Goal: Task Accomplishment & Management: Manage account settings

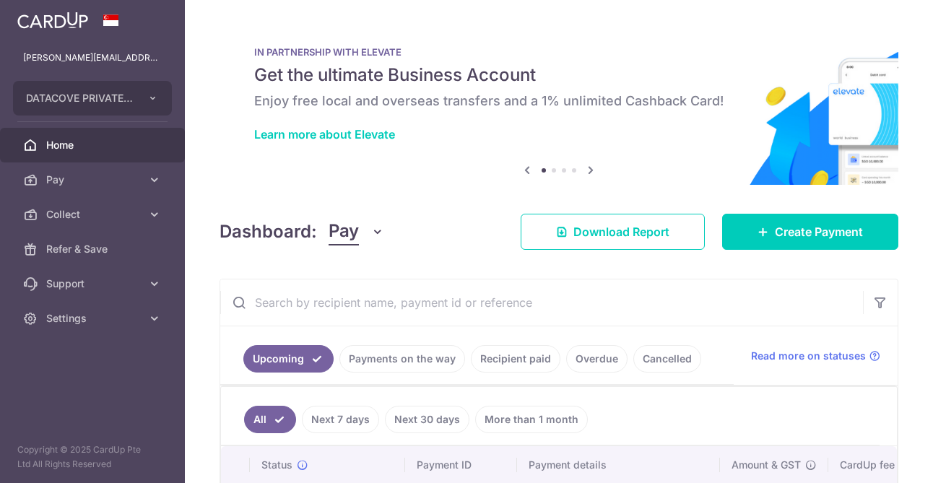
scroll to position [225, 0]
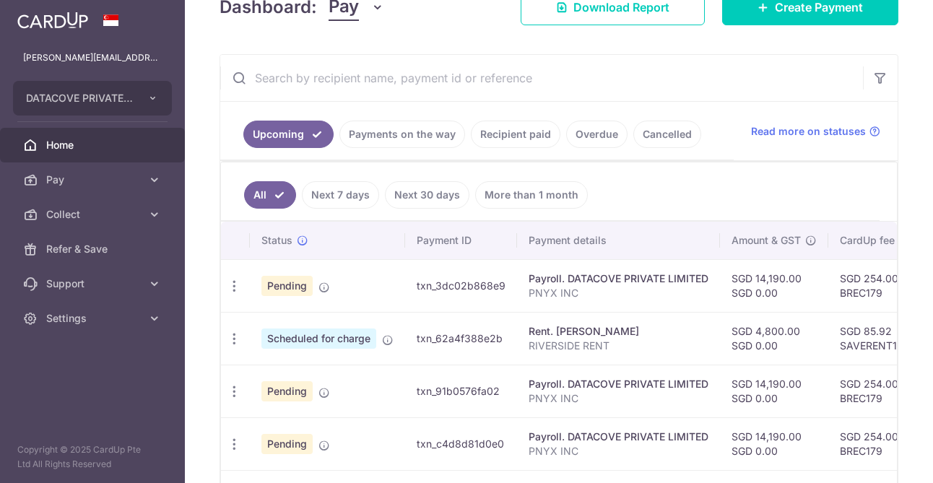
click at [423, 134] on link "Payments on the way" at bounding box center [402, 134] width 126 height 27
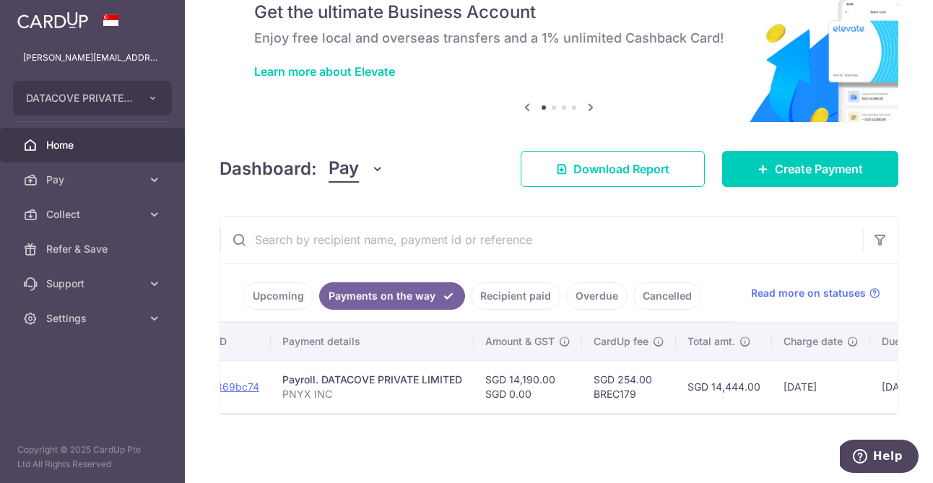
scroll to position [0, 384]
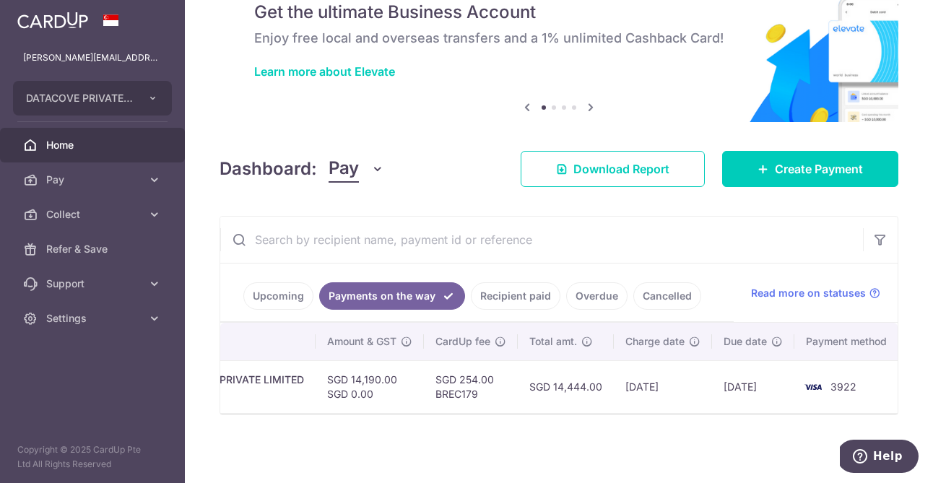
click at [529, 300] on link "Recipient paid" at bounding box center [516, 295] width 90 height 27
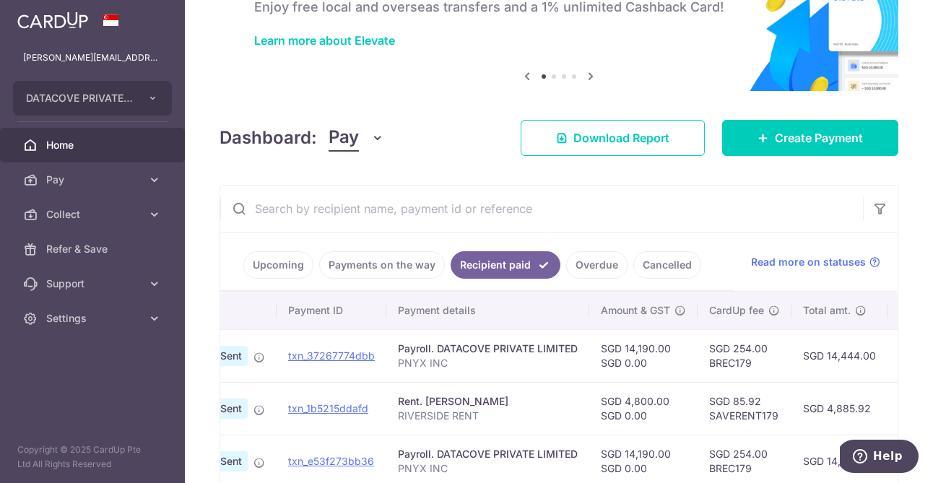
scroll to position [0, 0]
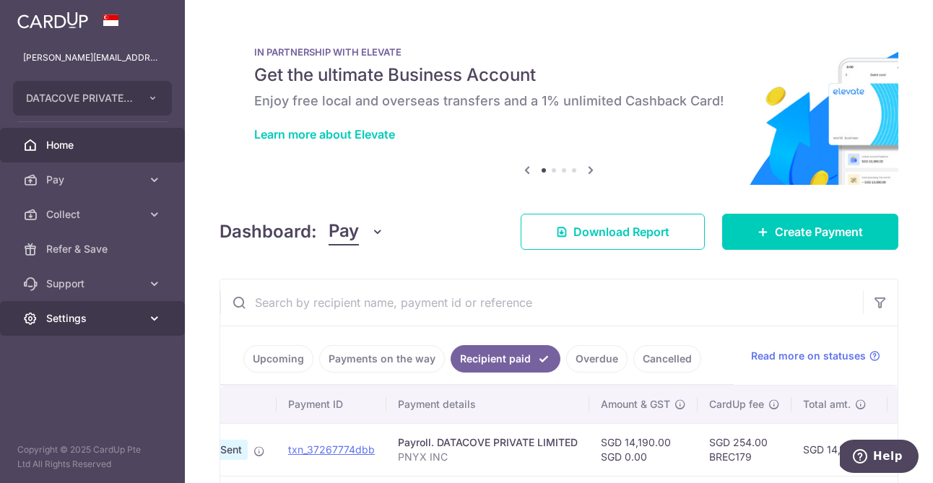
click at [67, 321] on span "Settings" at bounding box center [93, 318] width 95 height 14
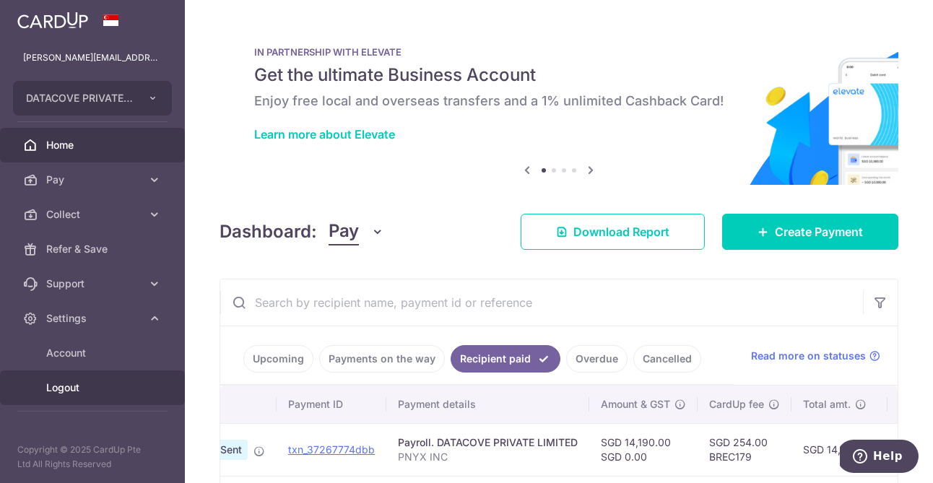
click at [73, 392] on span "Logout" at bounding box center [93, 388] width 95 height 14
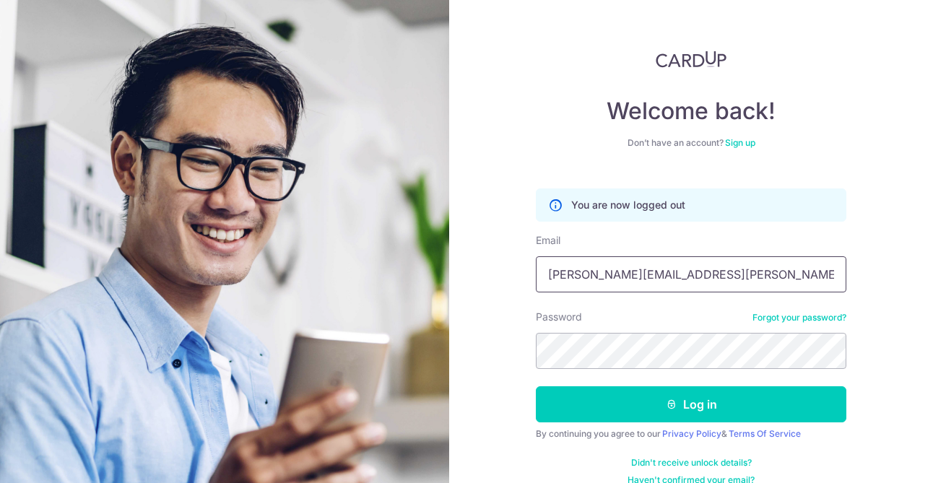
click at [591, 274] on input "[PERSON_NAME][EMAIL_ADDRESS][PERSON_NAME][DOMAIN_NAME]" at bounding box center [691, 274] width 311 height 36
type input "[EMAIL_ADDRESS][DOMAIN_NAME]"
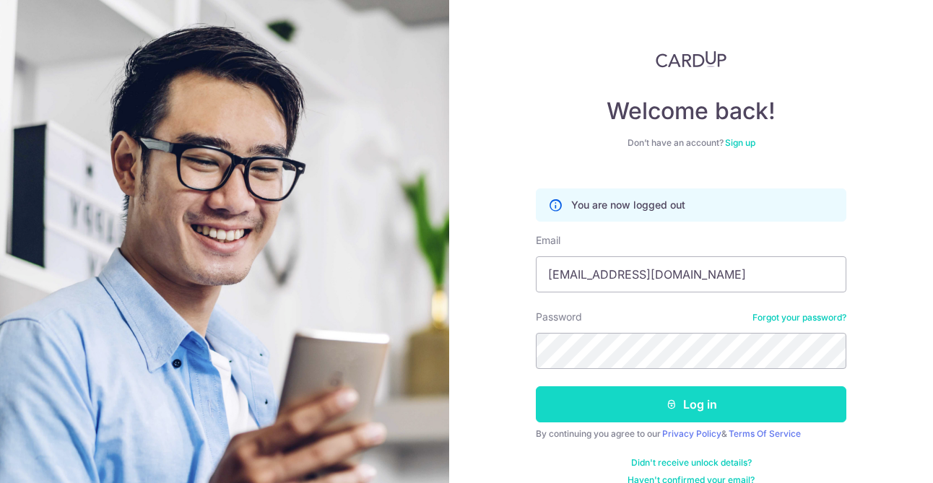
click at [643, 420] on button "Log in" at bounding box center [691, 404] width 311 height 36
